Goal: Transaction & Acquisition: Obtain resource

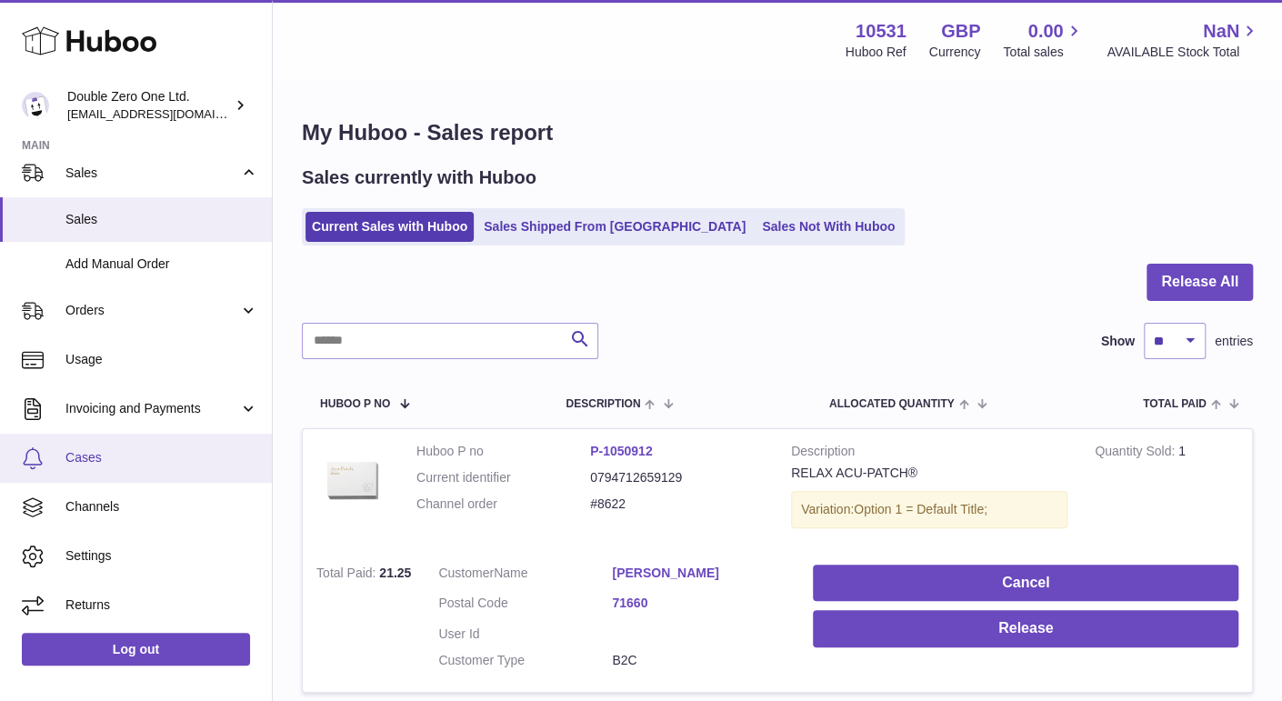
scroll to position [165, 0]
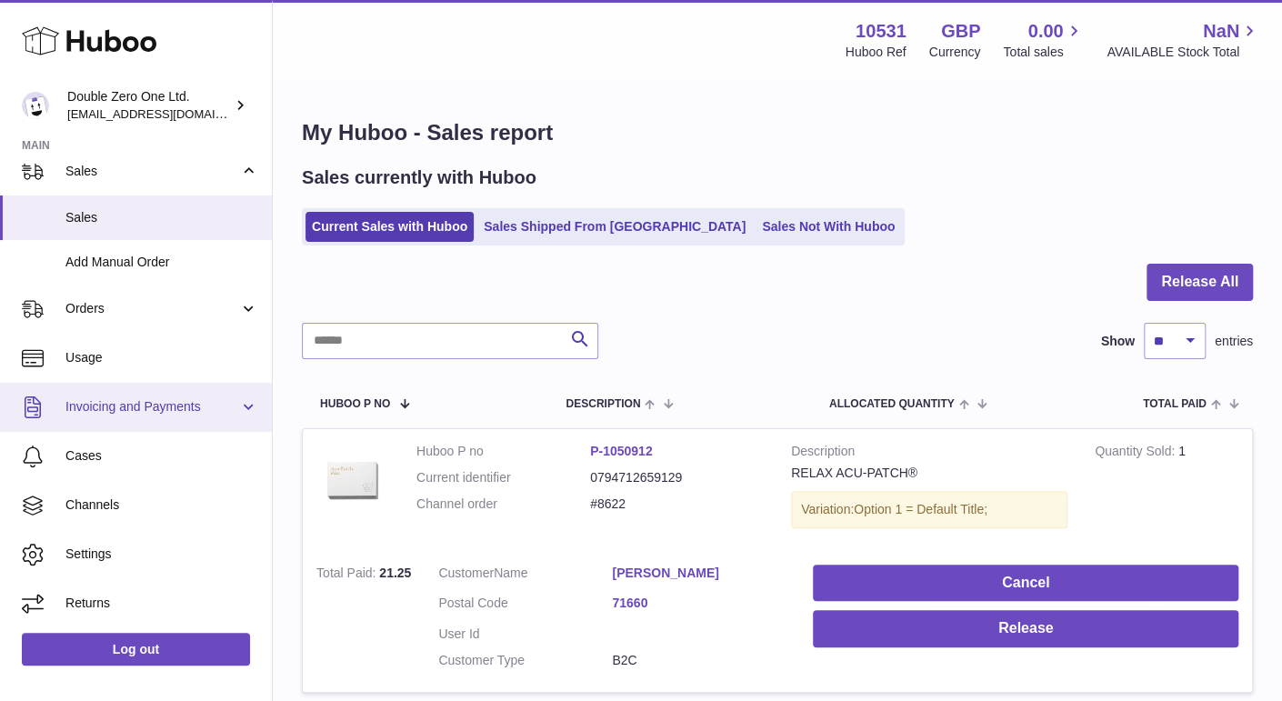
click at [131, 394] on link "Invoicing and Payments" at bounding box center [136, 407] width 272 height 49
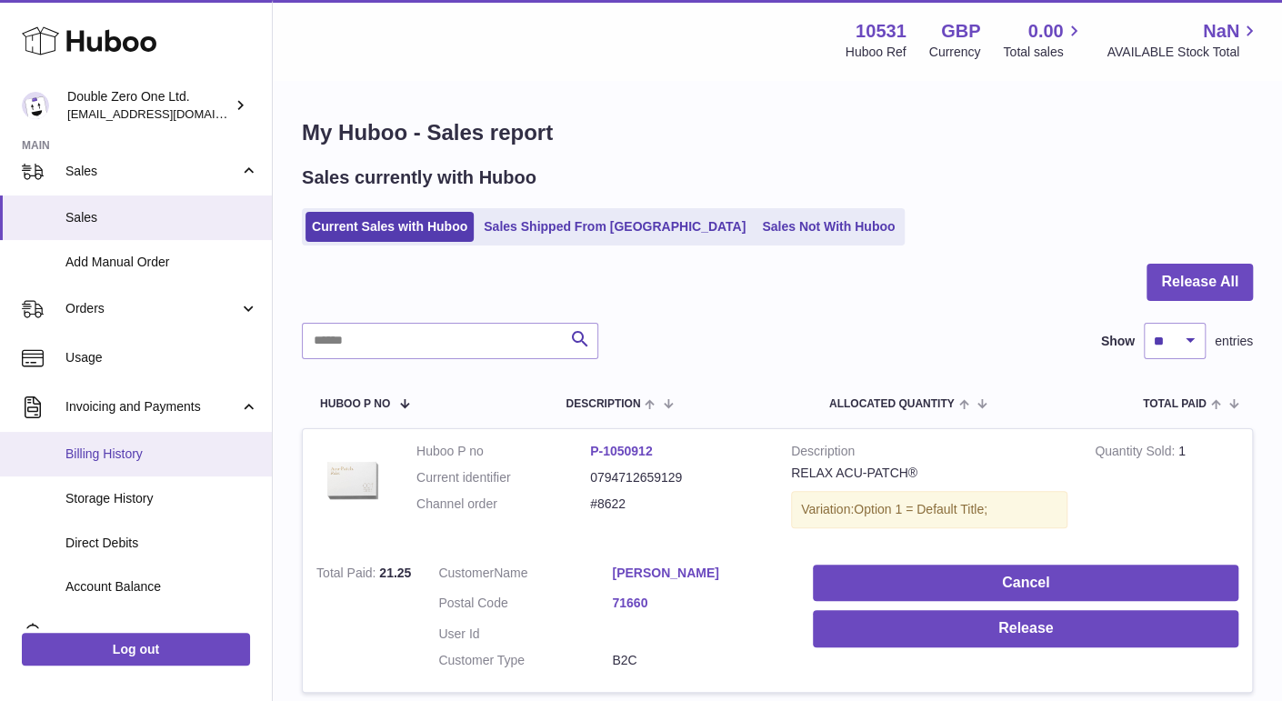
click at [118, 444] on link "Billing History" at bounding box center [136, 454] width 272 height 45
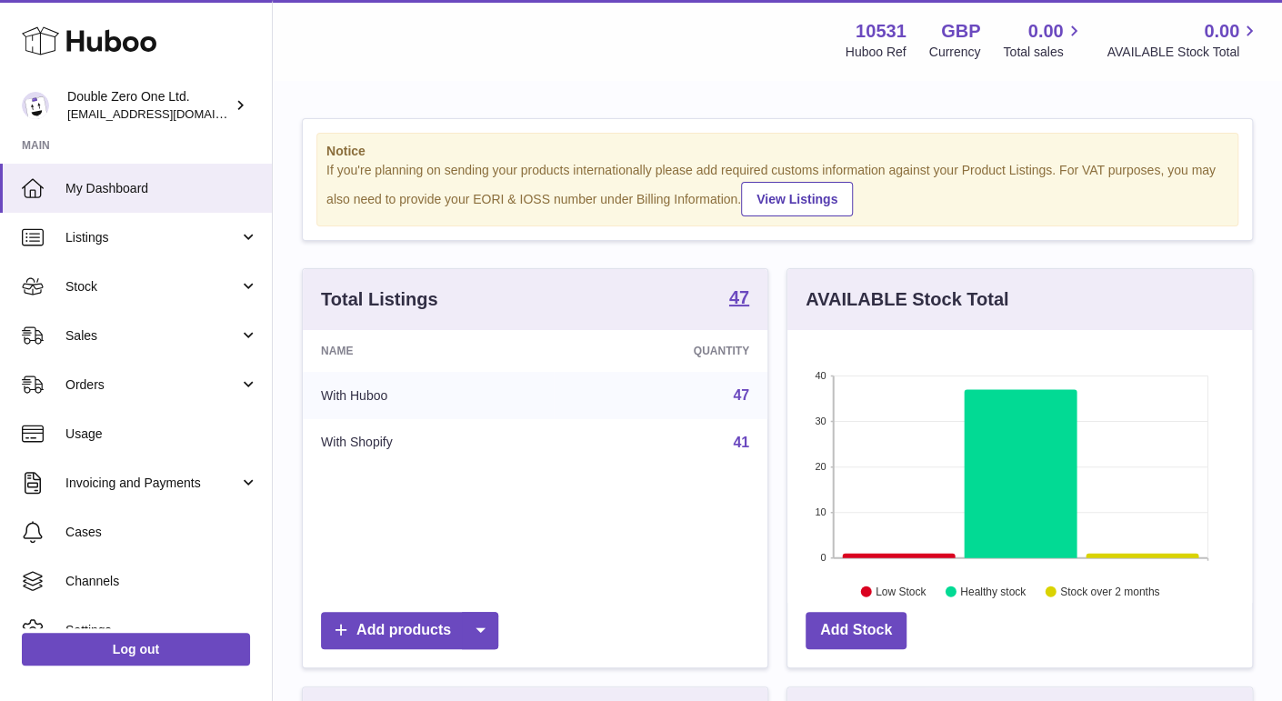
scroll to position [283, 464]
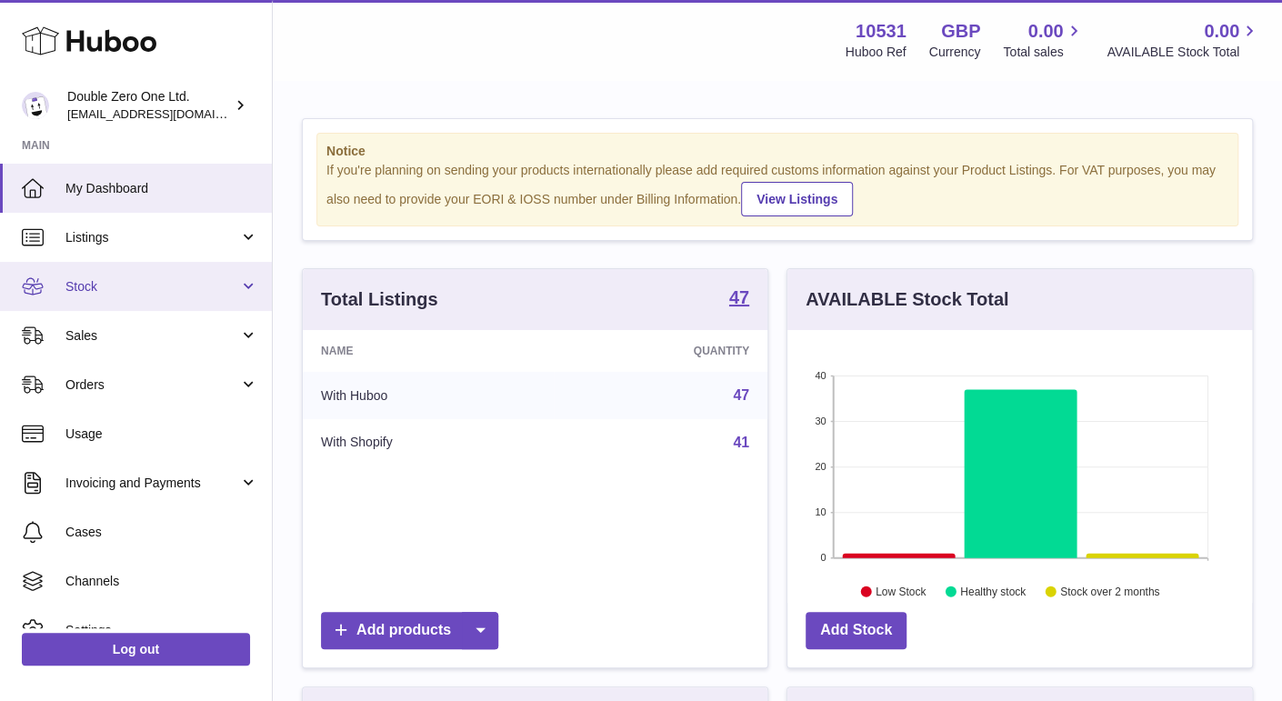
click at [178, 283] on span "Stock" at bounding box center [152, 286] width 174 height 17
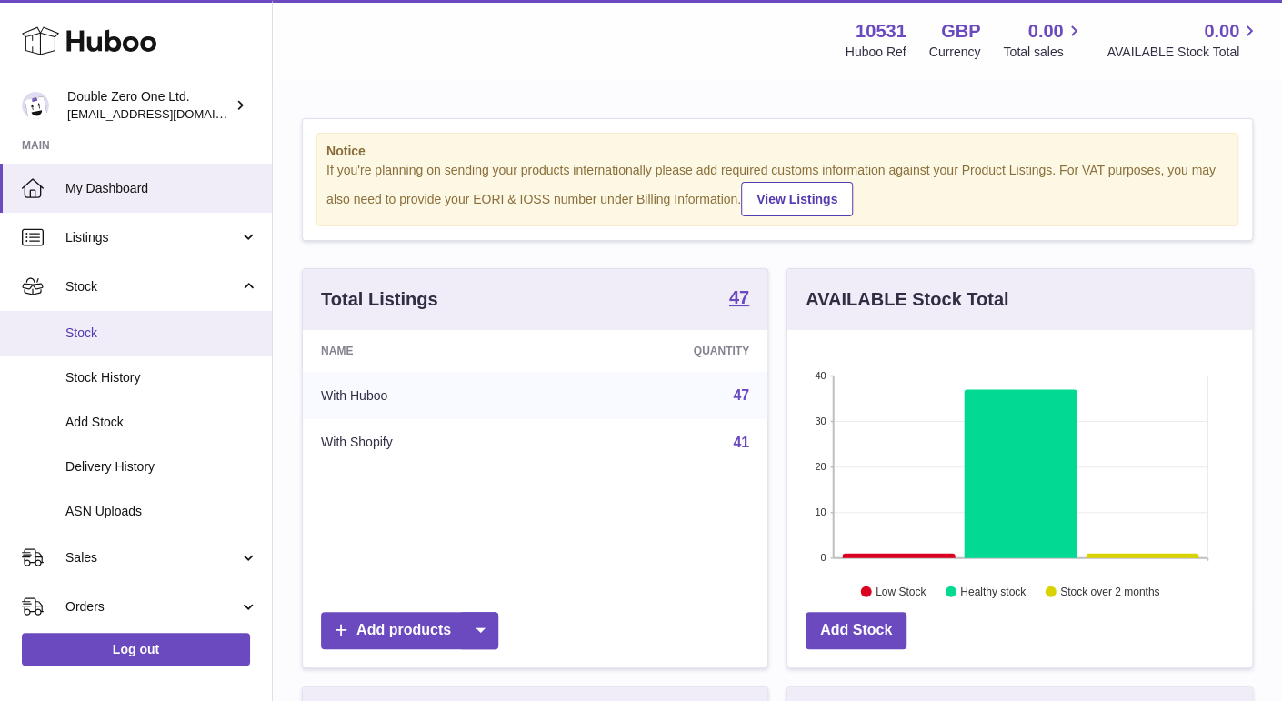
click at [174, 319] on link "Stock" at bounding box center [136, 333] width 272 height 45
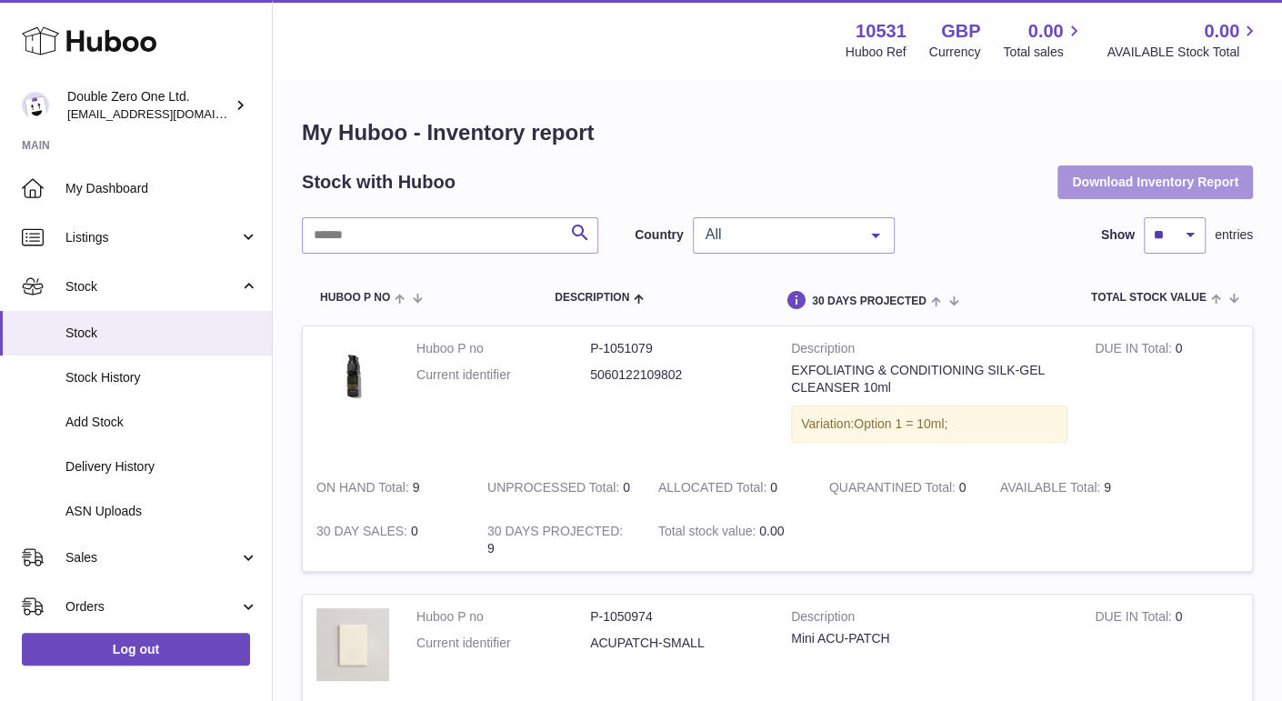
click at [1175, 182] on button "Download Inventory Report" at bounding box center [1154, 181] width 195 height 33
